Goal: Transaction & Acquisition: Purchase product/service

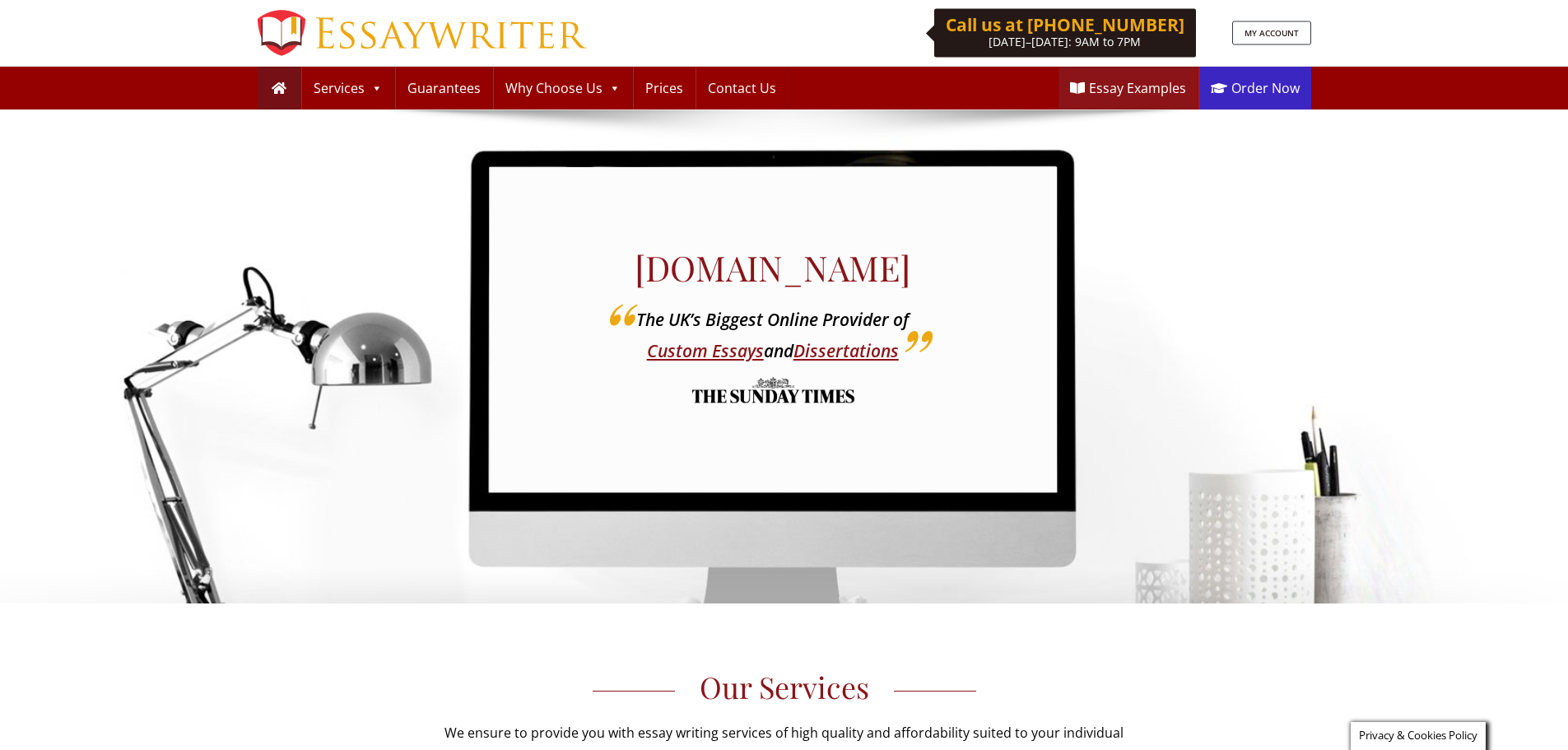
click at [1227, 83] on link "Order Now" at bounding box center [1255, 88] width 112 height 42
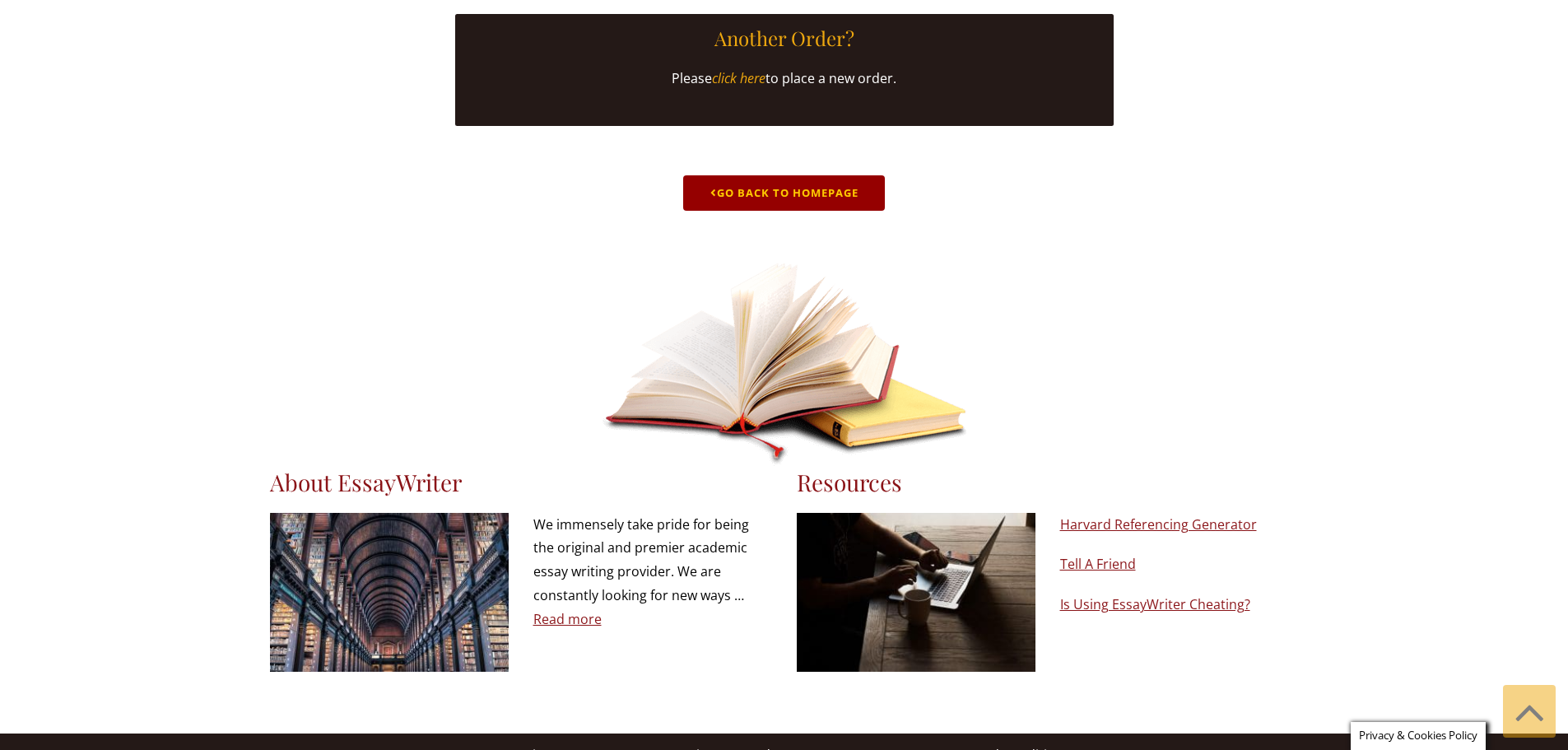
scroll to position [814, 0]
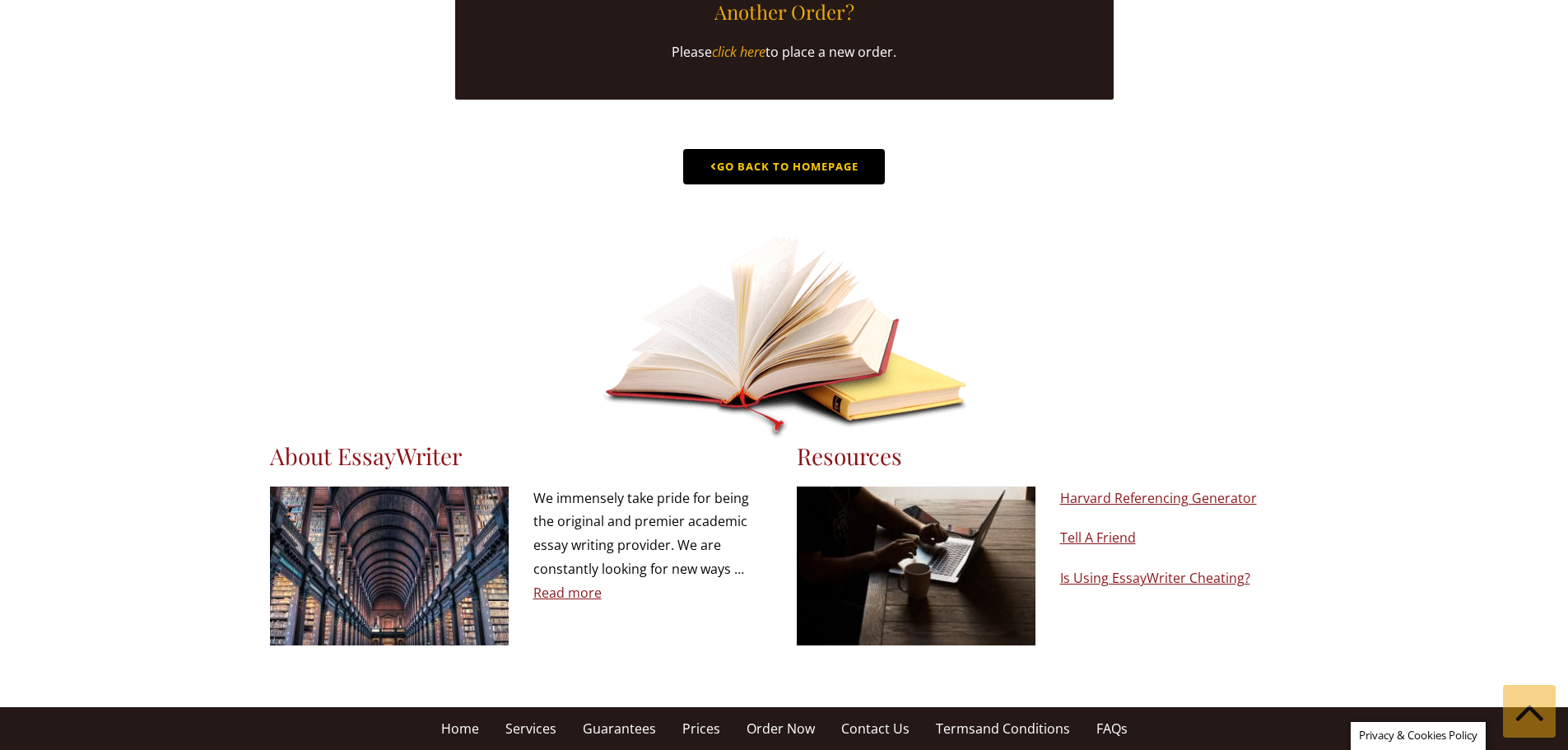
click at [803, 161] on link "Go Back to Homepage" at bounding box center [784, 166] width 202 height 35
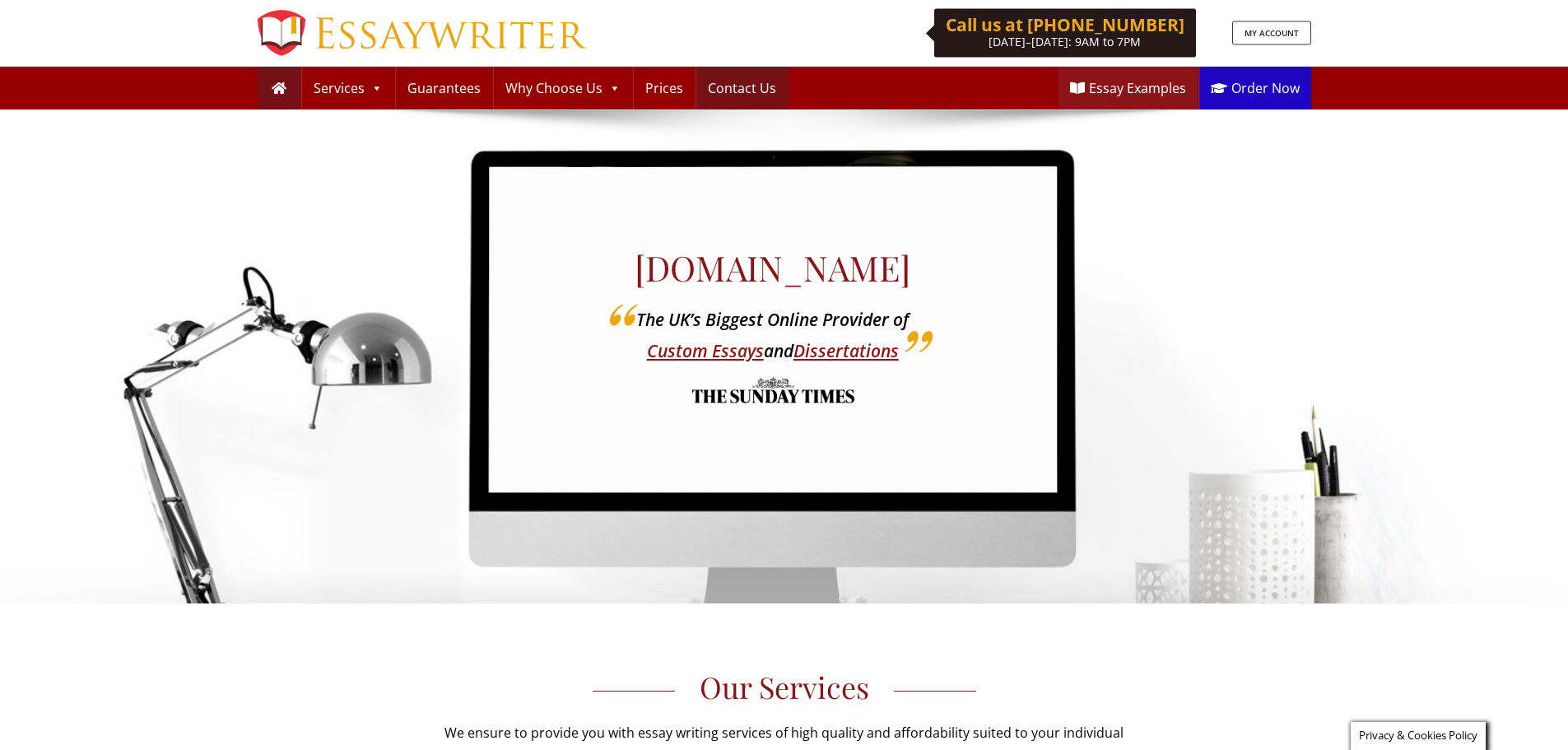
click at [745, 85] on link "Contact Us" at bounding box center [741, 88] width 92 height 42
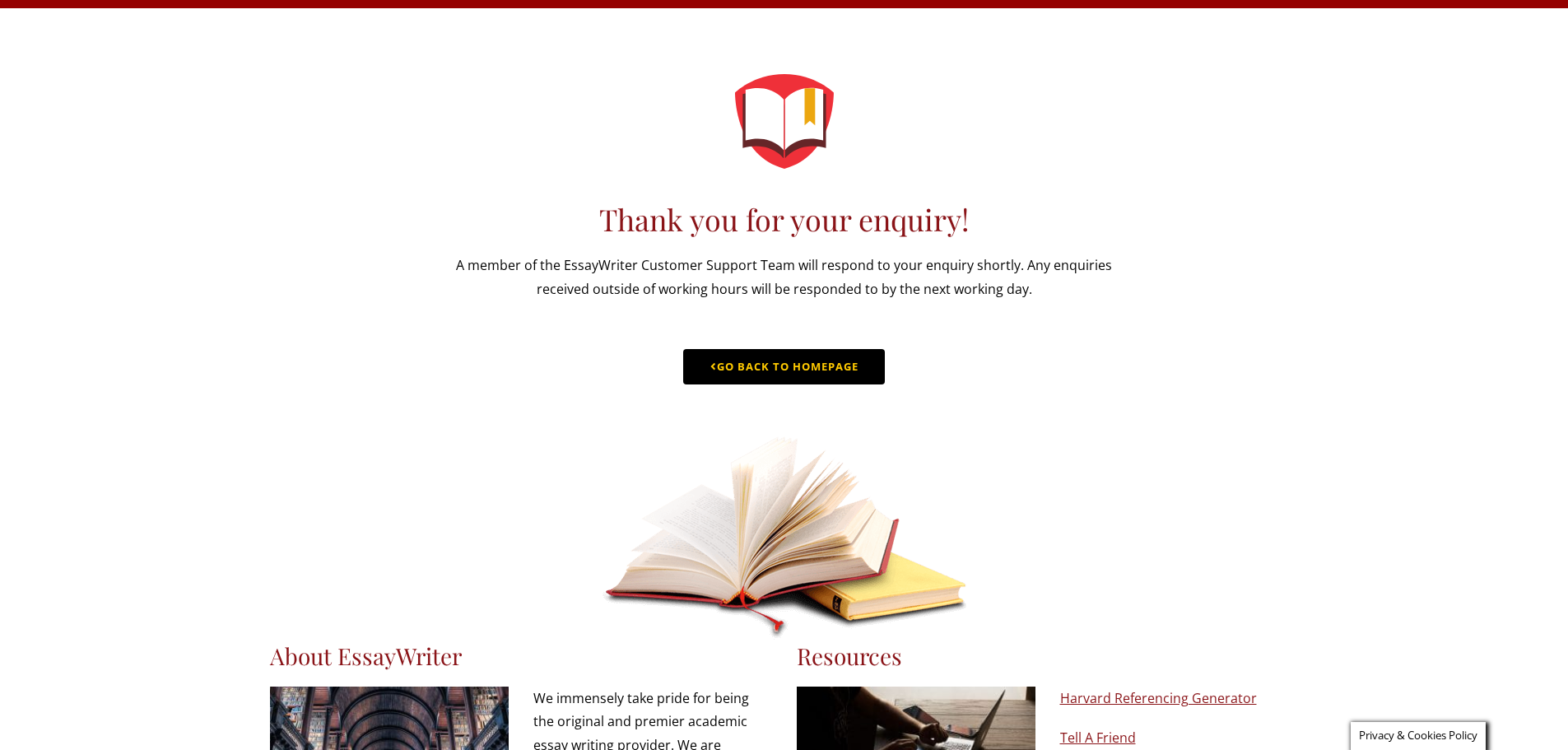
click at [782, 381] on link "Go Back to Homepage" at bounding box center [784, 367] width 202 height 35
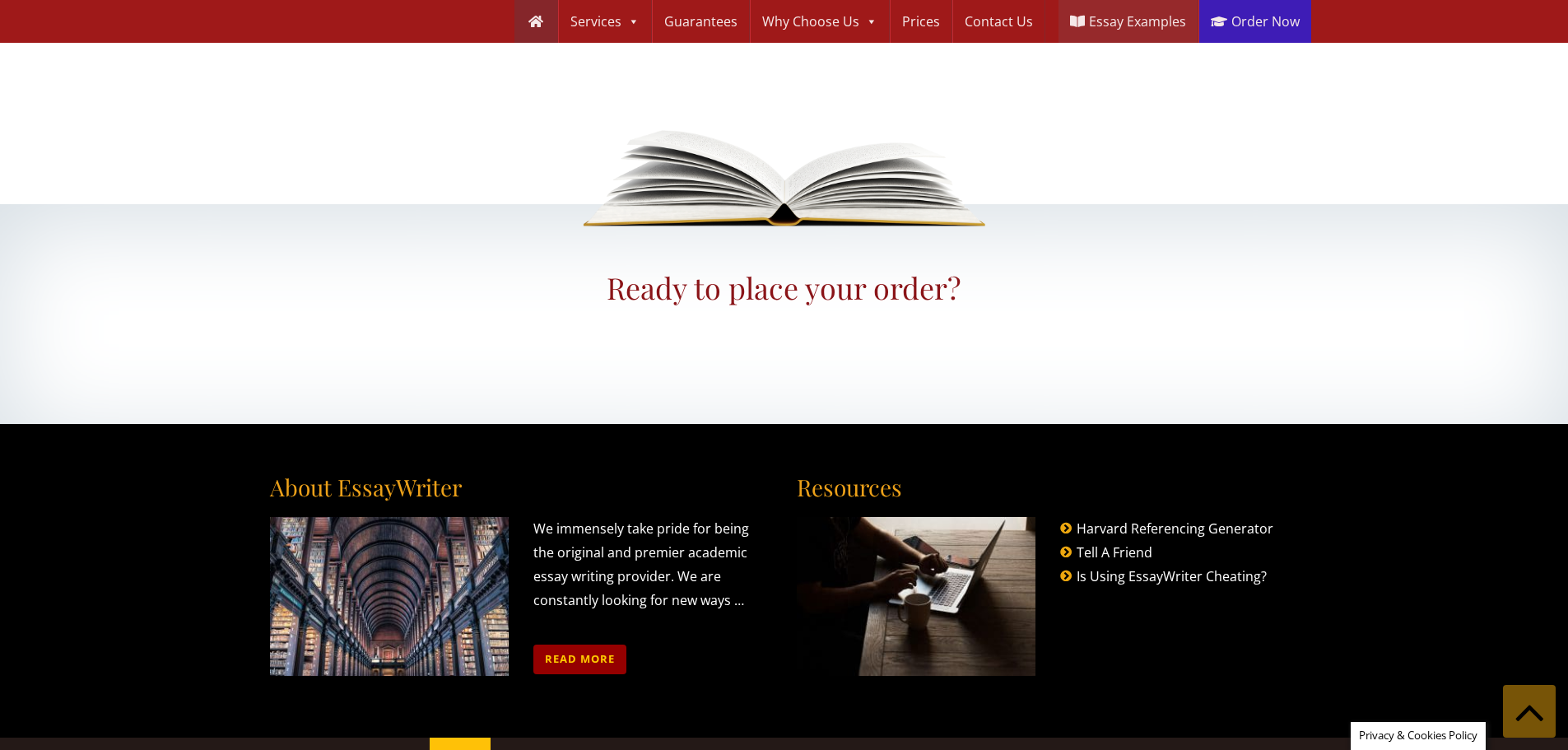
scroll to position [1885, 0]
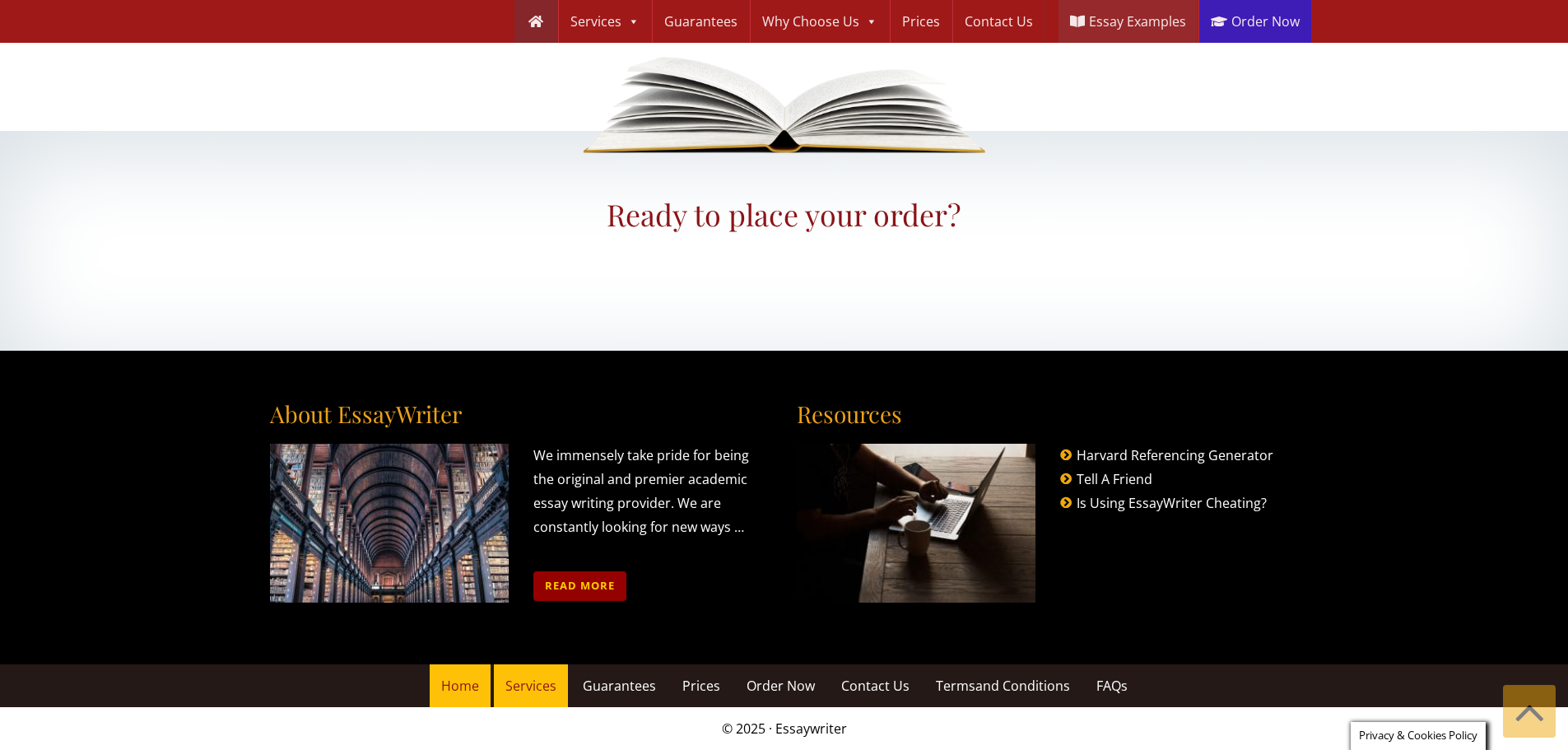
click at [508, 683] on span "Services" at bounding box center [531, 685] width 51 height 18
click at [605, 686] on span "Guarantees" at bounding box center [619, 685] width 73 height 18
click at [705, 687] on span "Prices" at bounding box center [701, 685] width 37 height 18
click at [782, 685] on span "Order Now" at bounding box center [780, 685] width 68 height 18
click at [858, 682] on span "Contact Us" at bounding box center [874, 685] width 68 height 18
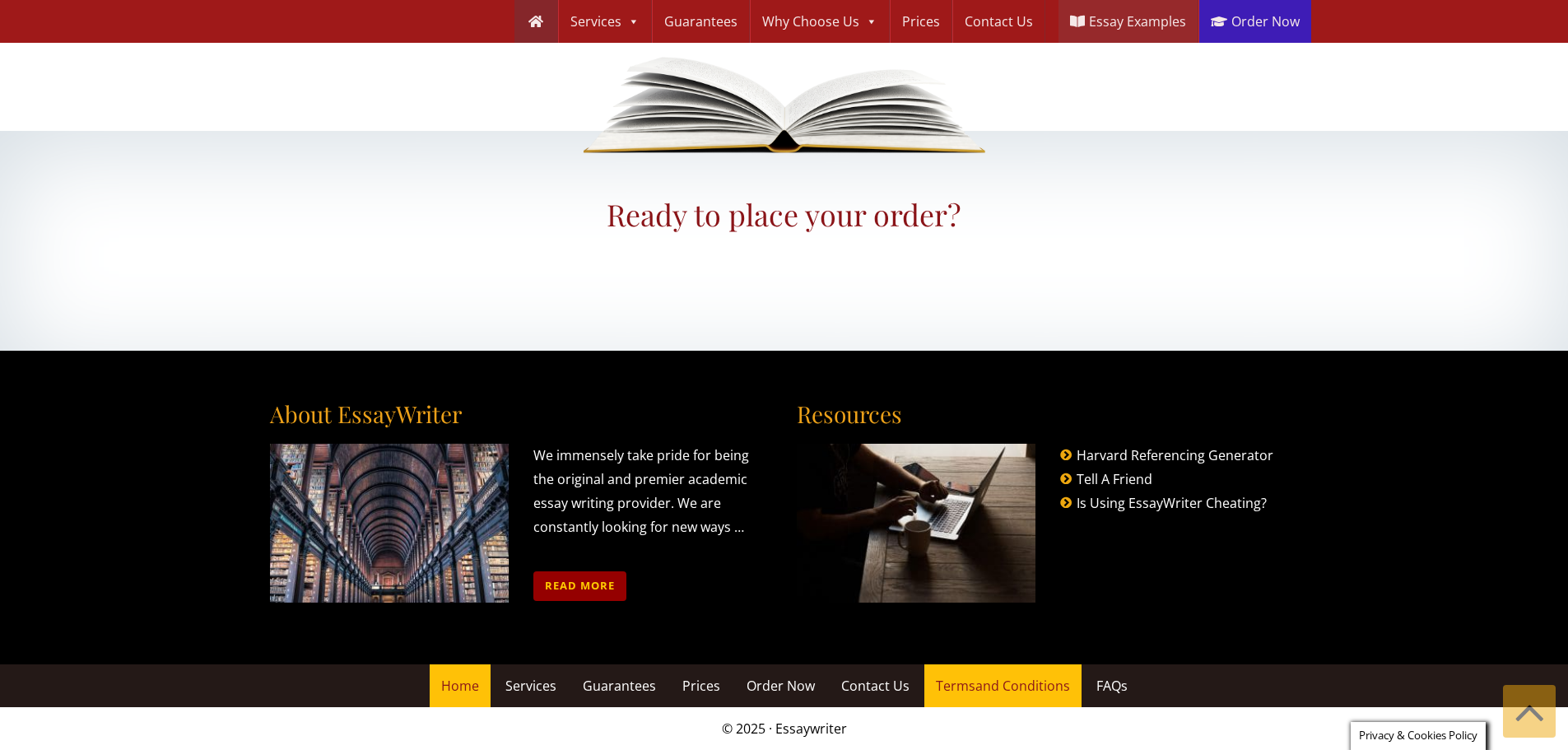
click at [970, 687] on span "Terms and Conditions" at bounding box center [1003, 685] width 134 height 18
click at [1110, 689] on span "FAQs" at bounding box center [1112, 685] width 31 height 18
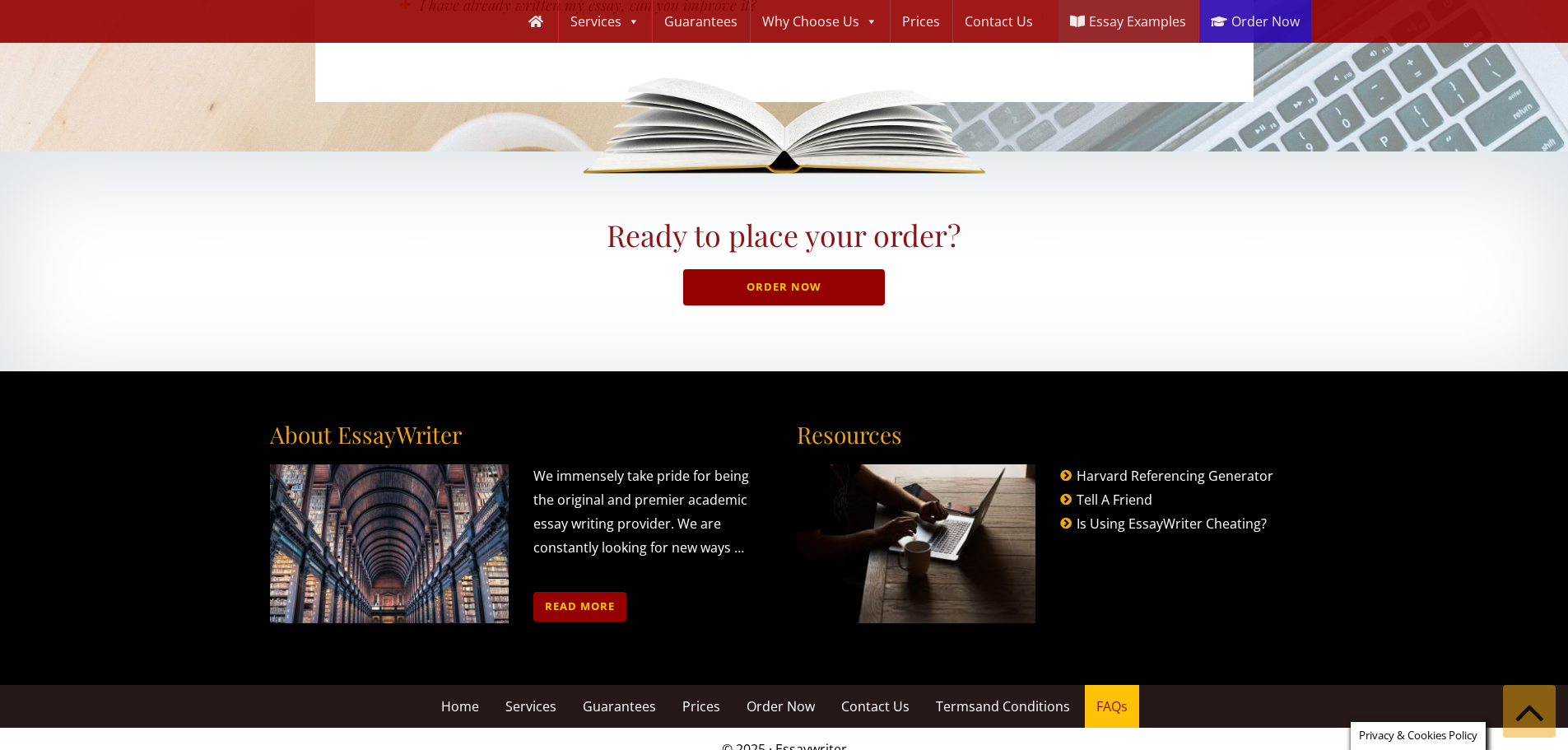
scroll to position [1805, 0]
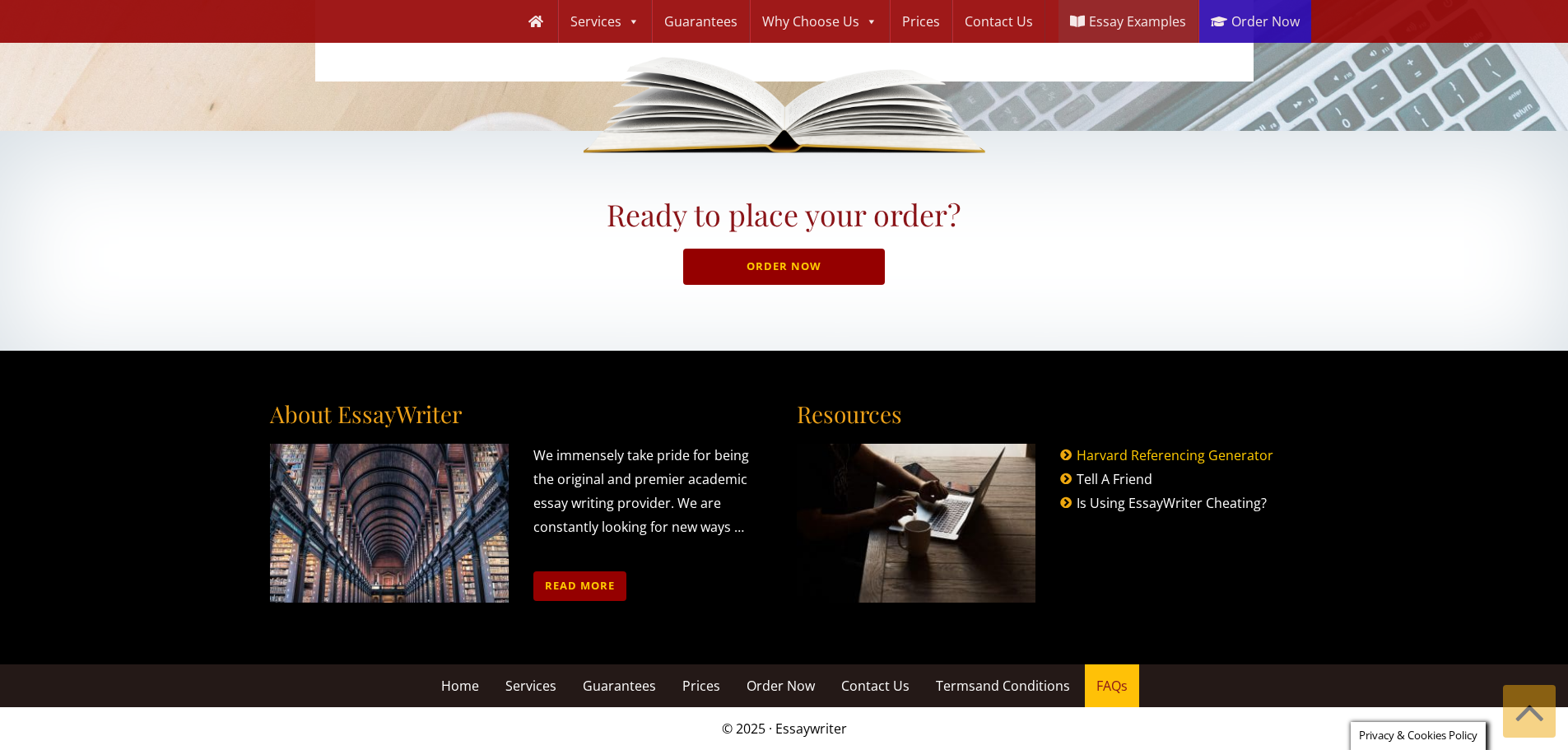
click at [1147, 455] on link "Harvard Referencing Generator" at bounding box center [1175, 455] width 197 height 18
click at [1134, 474] on link "Tell A Friend" at bounding box center [1114, 478] width 76 height 18
click at [1141, 495] on link "Is Using EssayWriter Cheating?" at bounding box center [1171, 503] width 190 height 18
click at [562, 576] on link "Read more" at bounding box center [580, 585] width 93 height 29
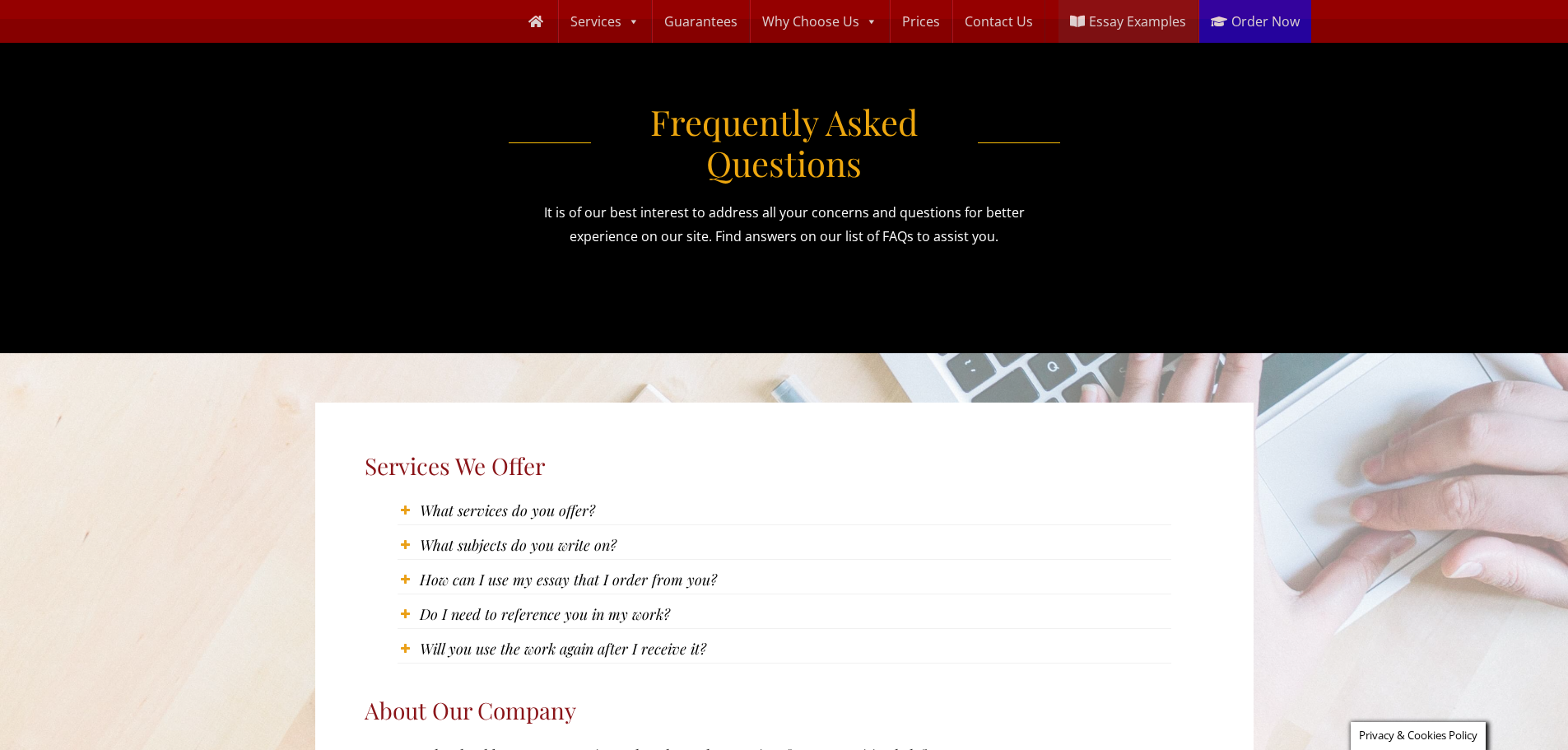
scroll to position [0, 0]
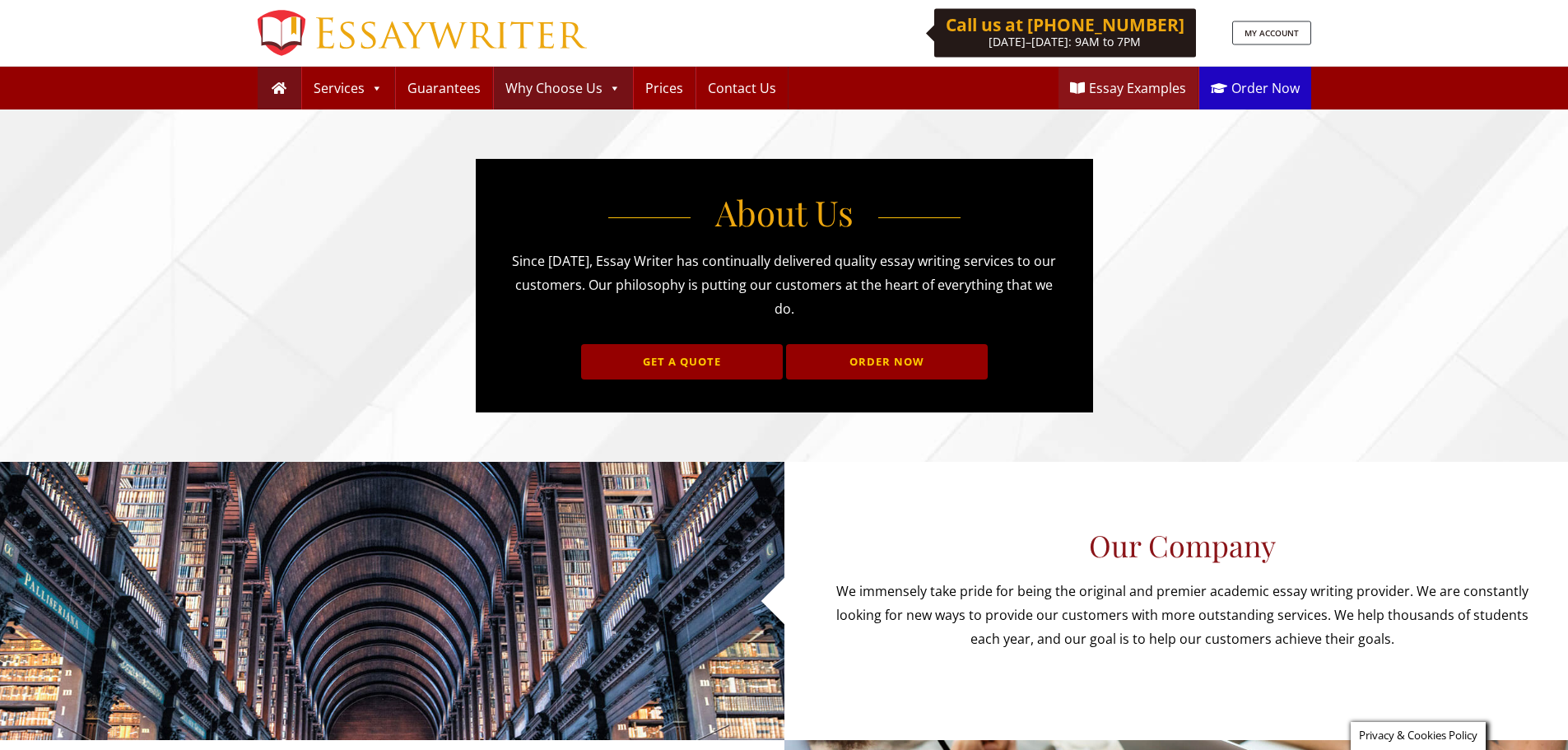
click at [281, 88] on icon at bounding box center [279, 88] width 15 height 13
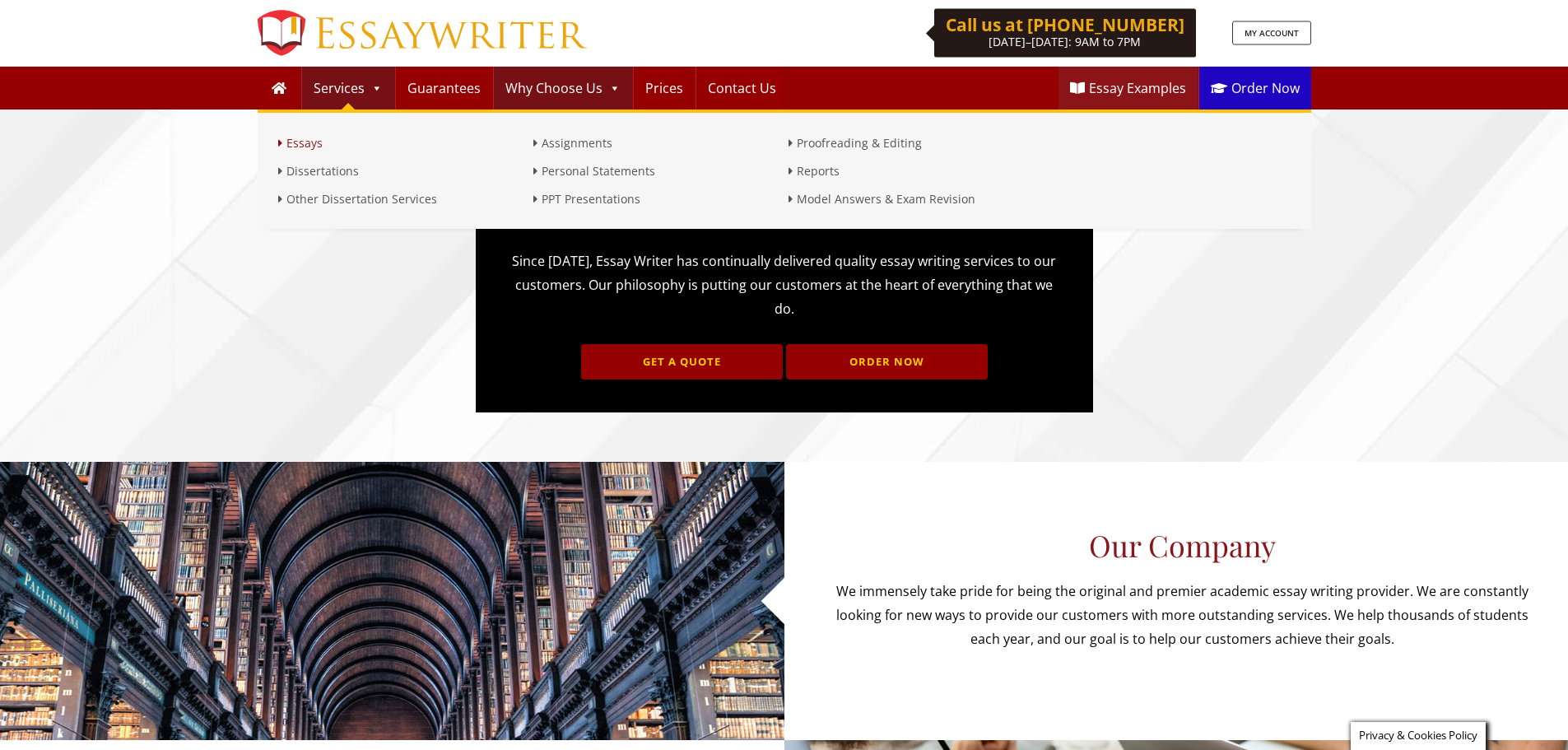
click at [281, 144] on icon at bounding box center [281, 144] width 4 height 12
click at [306, 148] on link "Essays" at bounding box center [402, 143] width 247 height 20
click at [310, 168] on link "Dissertations" at bounding box center [402, 171] width 247 height 20
click at [339, 198] on link "Other Dissertation Services" at bounding box center [402, 199] width 247 height 20
click at [552, 200] on link "PPT Presentations" at bounding box center [657, 199] width 247 height 20
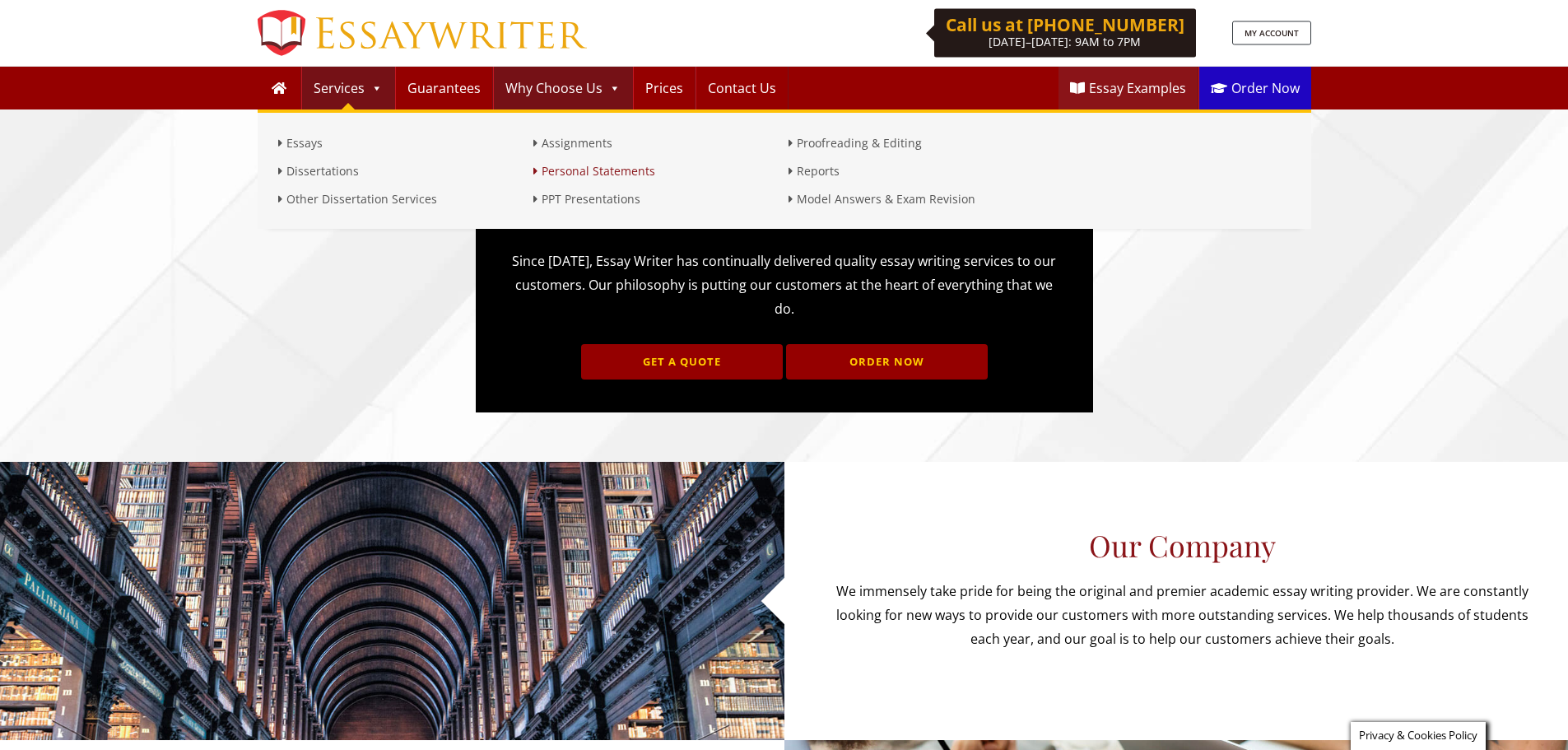
click at [557, 172] on link "Personal Statements" at bounding box center [657, 171] width 247 height 20
click at [560, 143] on link "Assignments" at bounding box center [657, 143] width 247 height 20
click at [819, 143] on link "Proofreading & Editing" at bounding box center [911, 143] width 247 height 20
click at [817, 172] on link "Reports" at bounding box center [911, 171] width 247 height 20
click at [834, 198] on link "Model Answers & Exam Revision" at bounding box center [911, 199] width 247 height 20
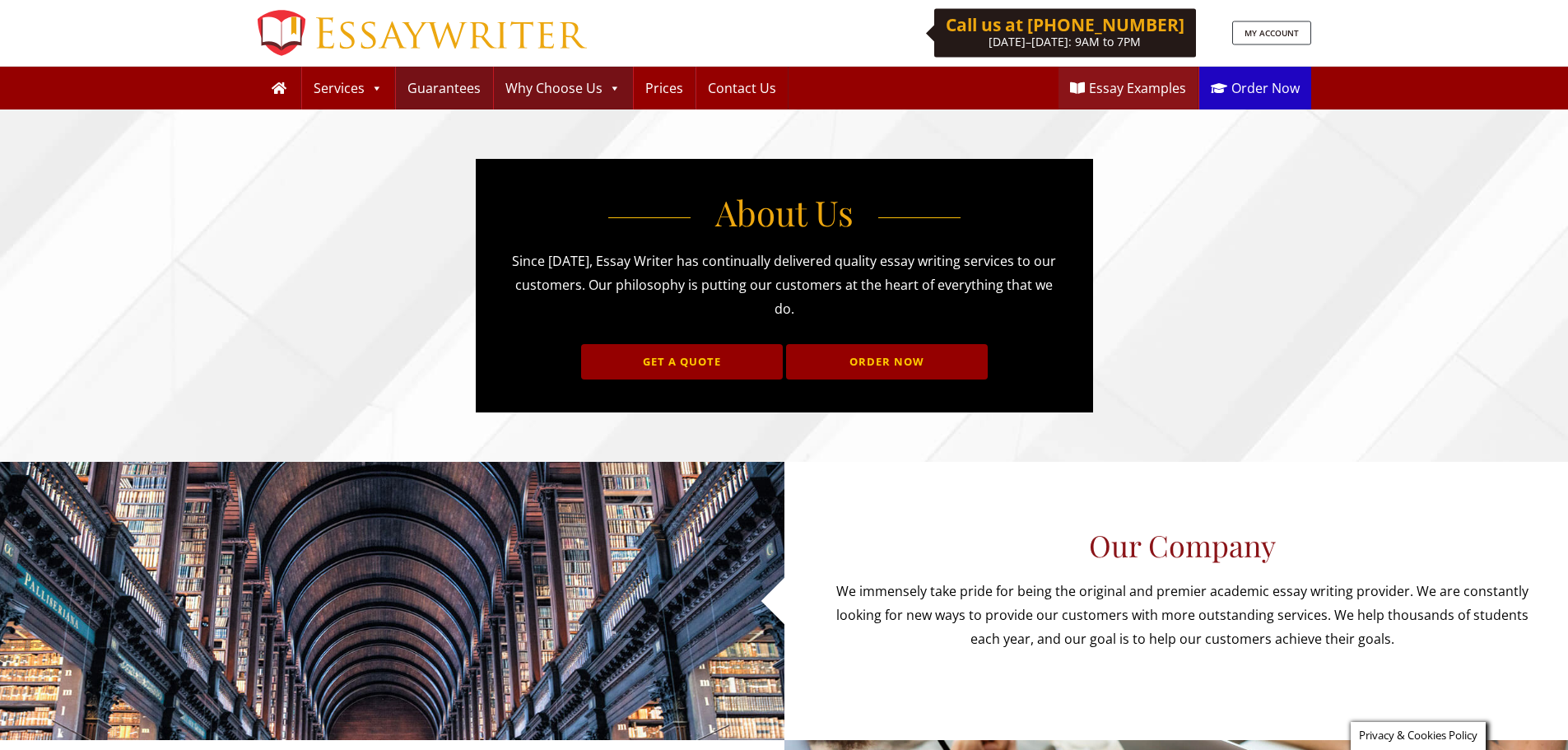
click at [465, 93] on link "Guarantees" at bounding box center [444, 88] width 96 height 42
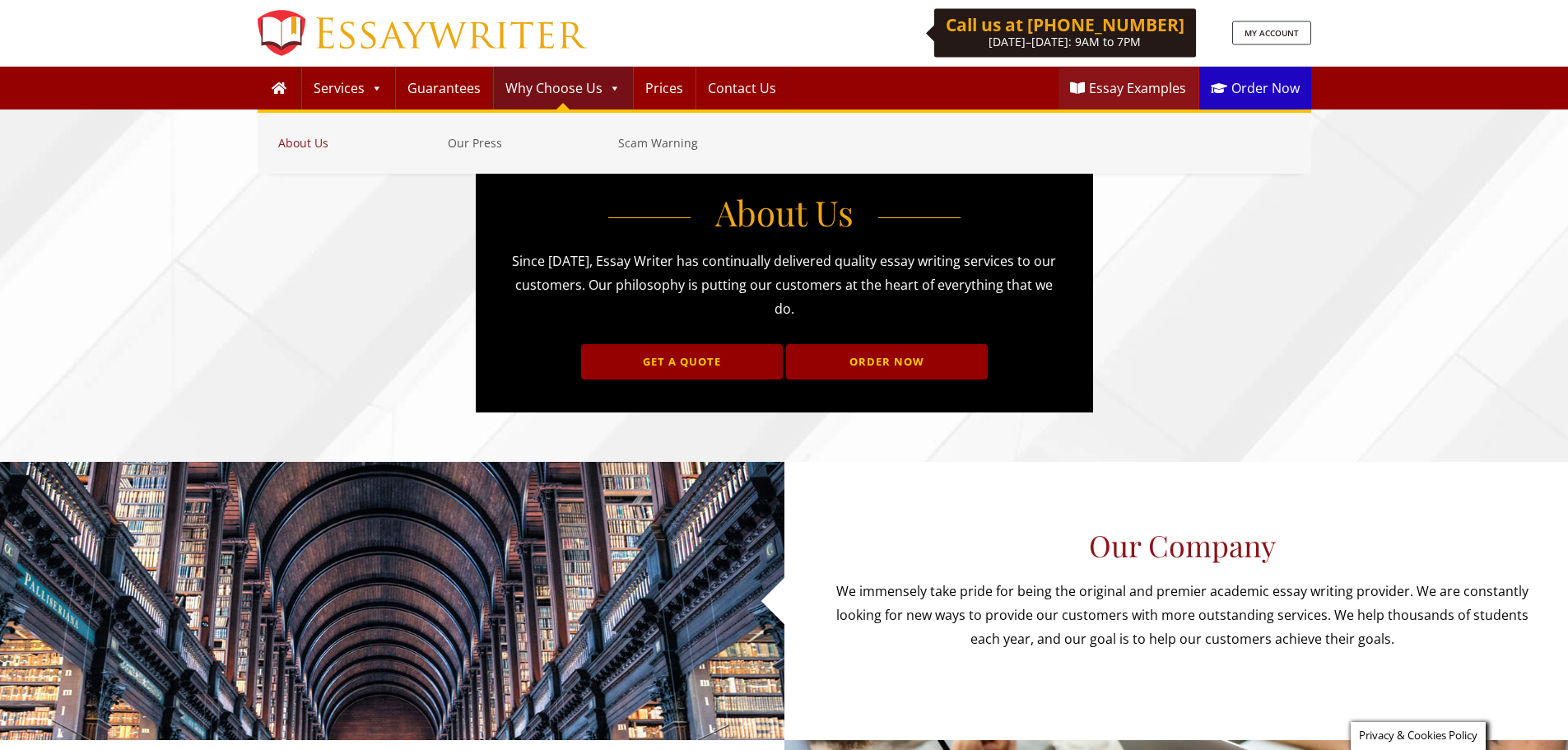
click at [315, 143] on link "About Us" at bounding box center [359, 143] width 162 height 20
click at [477, 142] on link "Our Press" at bounding box center [529, 143] width 162 height 20
click at [645, 148] on link "Scam Warning" at bounding box center [699, 143] width 162 height 20
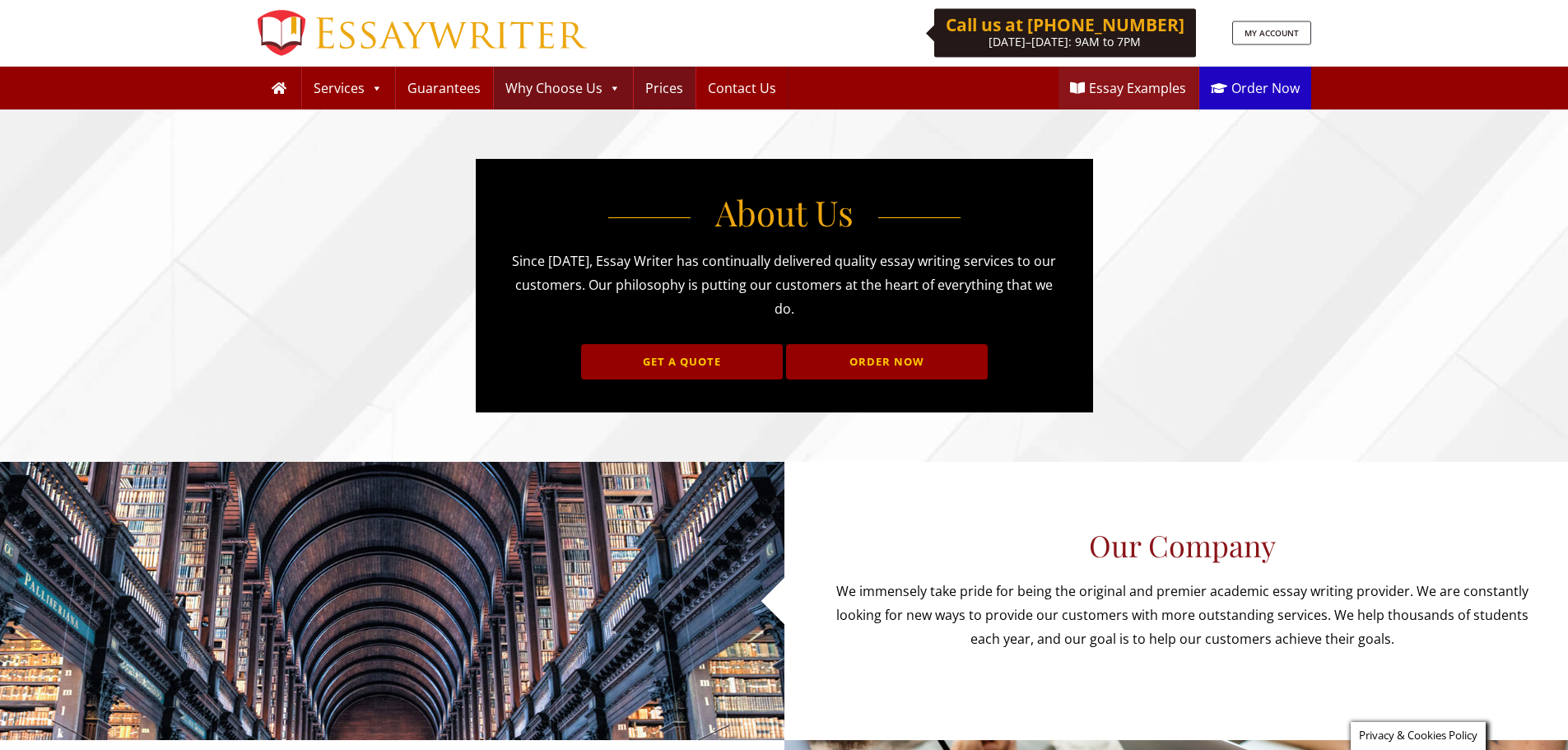
click at [661, 94] on link "Prices" at bounding box center [664, 88] width 61 height 42
click at [724, 93] on link "Contact Us" at bounding box center [741, 88] width 92 height 42
